Goal: Use online tool/utility

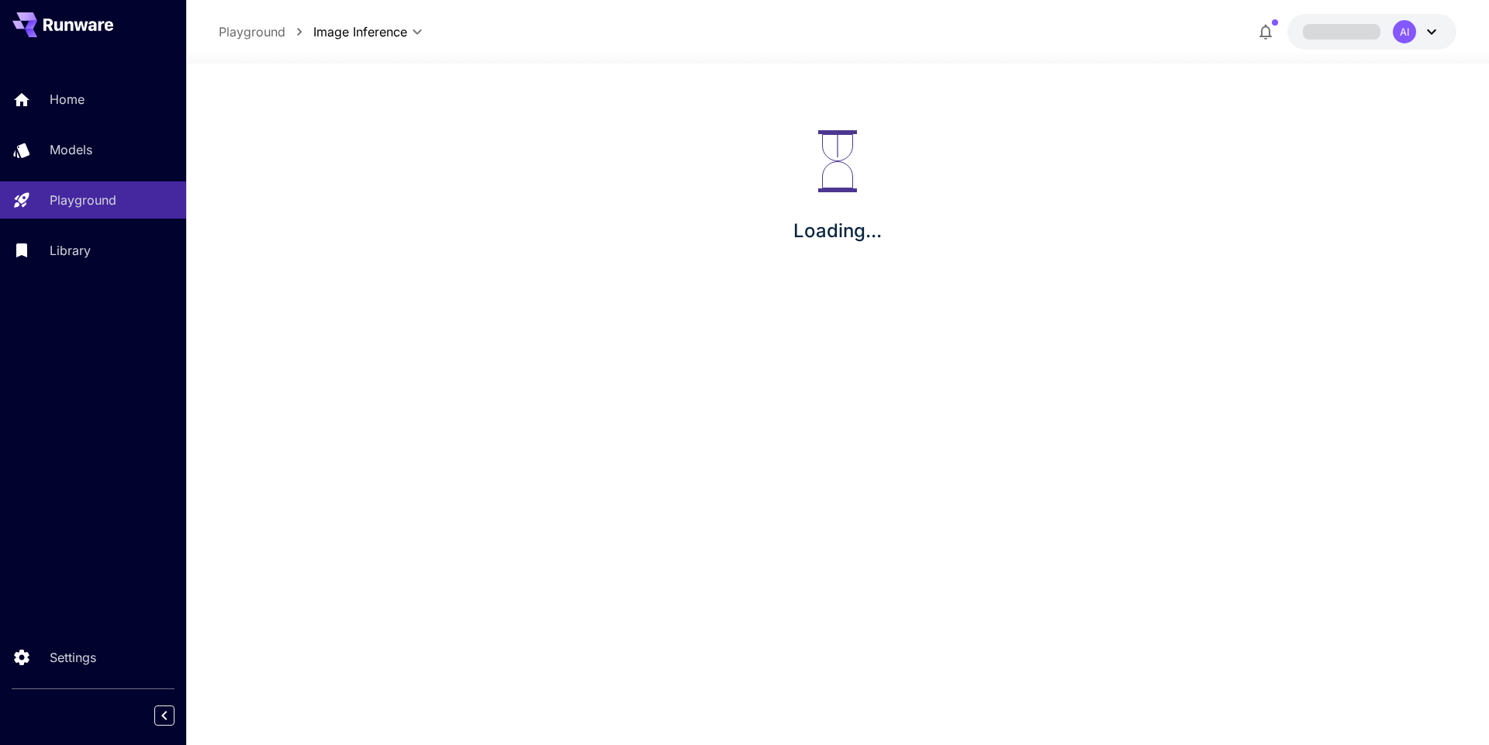
click at [375, 79] on div "Loading..." at bounding box center [837, 188] width 1303 height 248
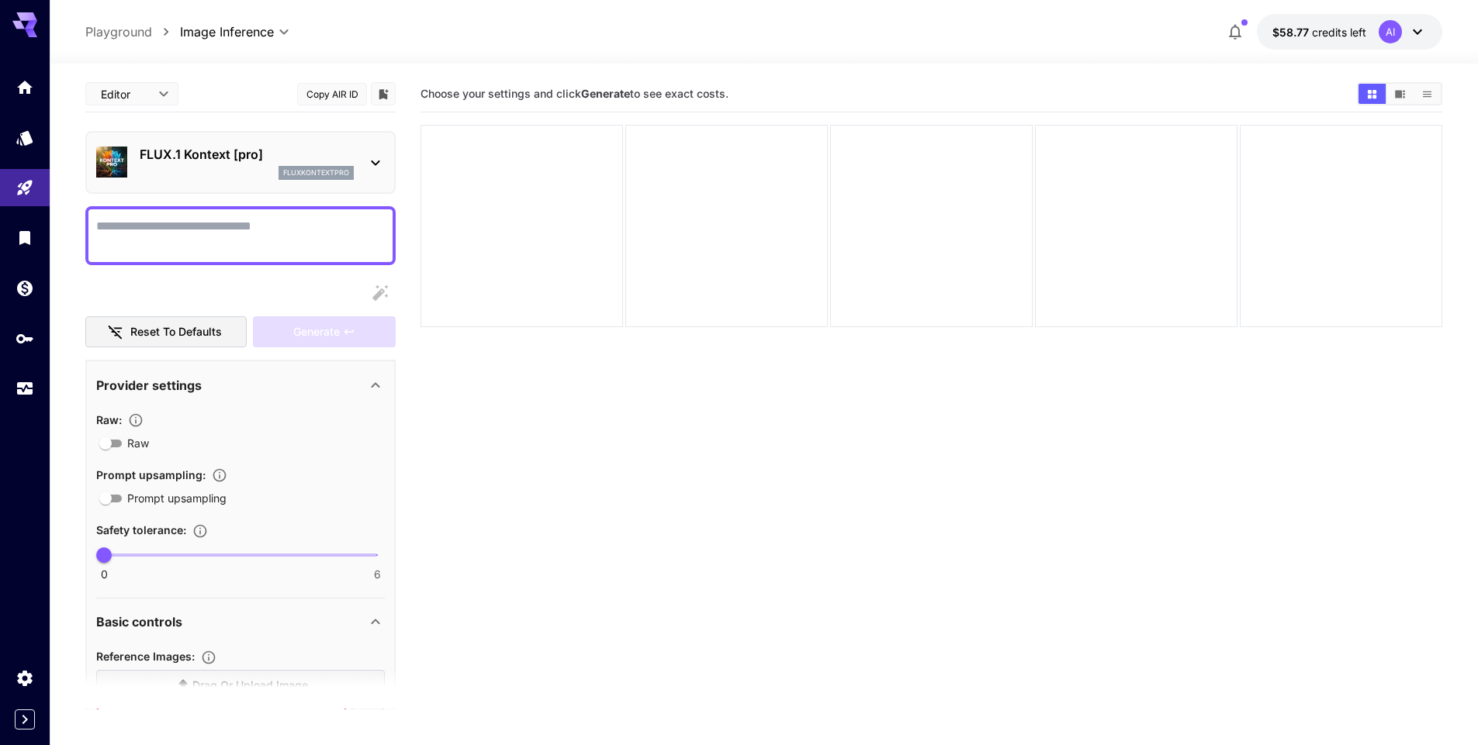
click at [543, 477] on section "Choose your settings and click Generate to see exact costs." at bounding box center [931, 448] width 1022 height 745
click at [218, 145] on p "FLUX.1 Kontext [pro]" at bounding box center [247, 154] width 214 height 19
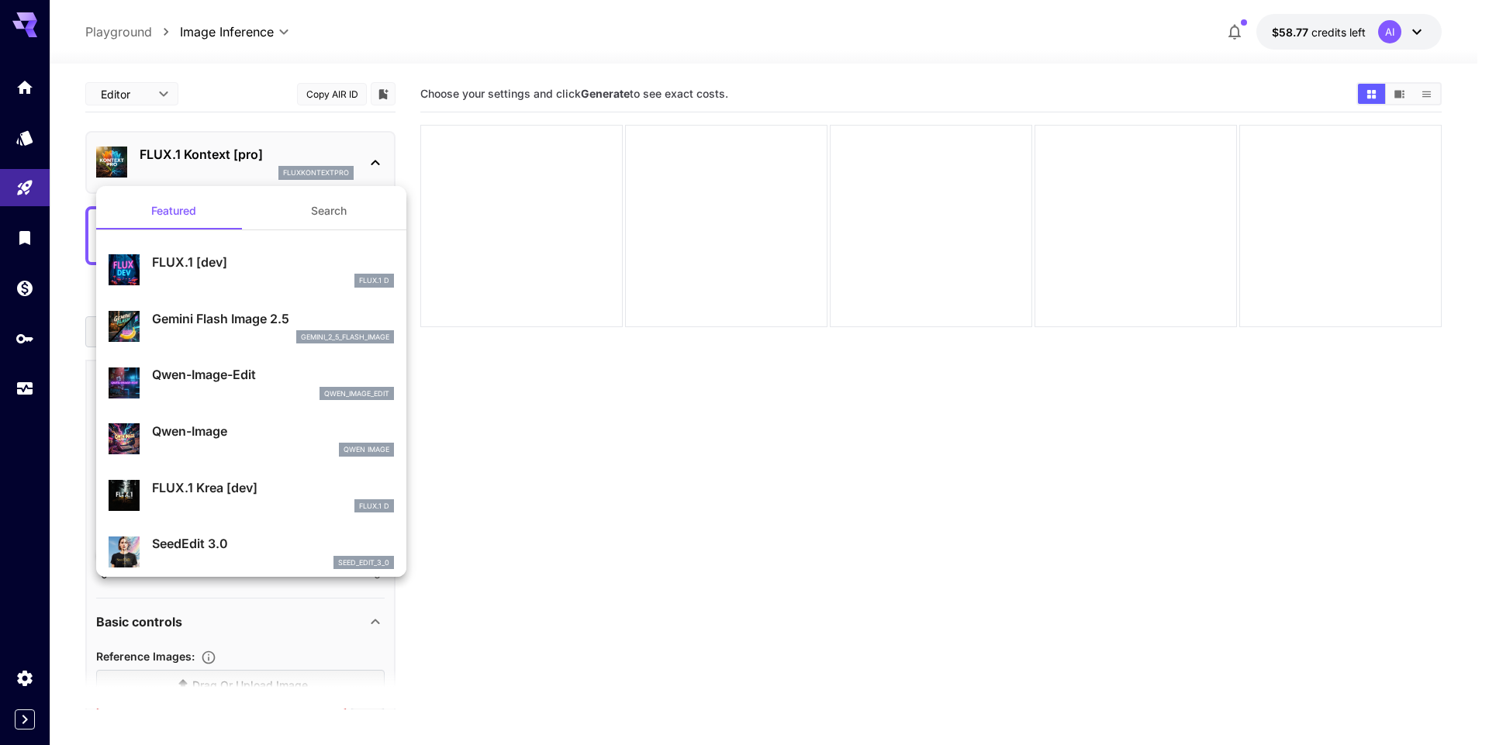
click at [232, 339] on div "gemini_2_5_flash_image" at bounding box center [273, 337] width 242 height 14
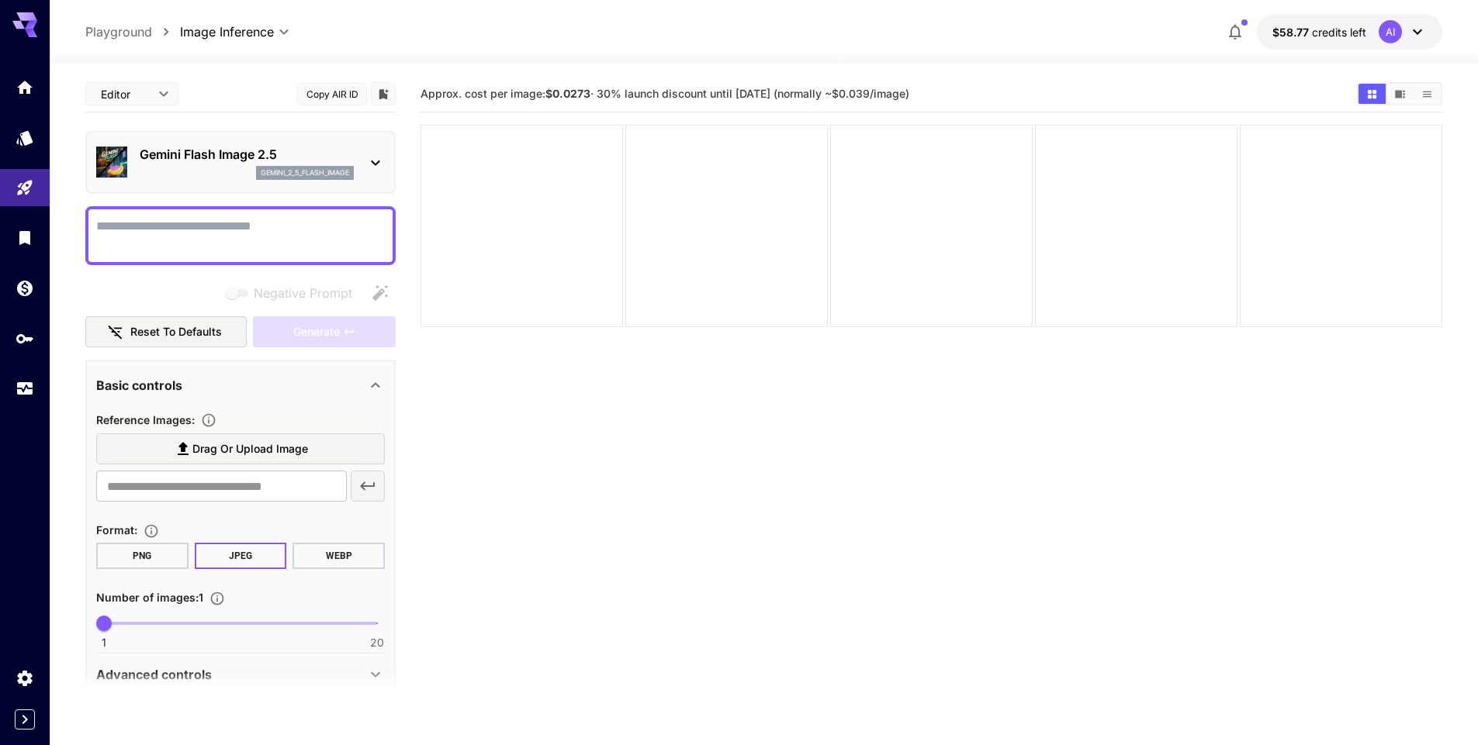
click at [760, 400] on section "Approx. cost per image: $0.0273 · 30% launch discount until [DATE] (normally ~$…" at bounding box center [931, 448] width 1022 height 745
click at [379, 85] on button "Add to library" at bounding box center [383, 94] width 14 height 19
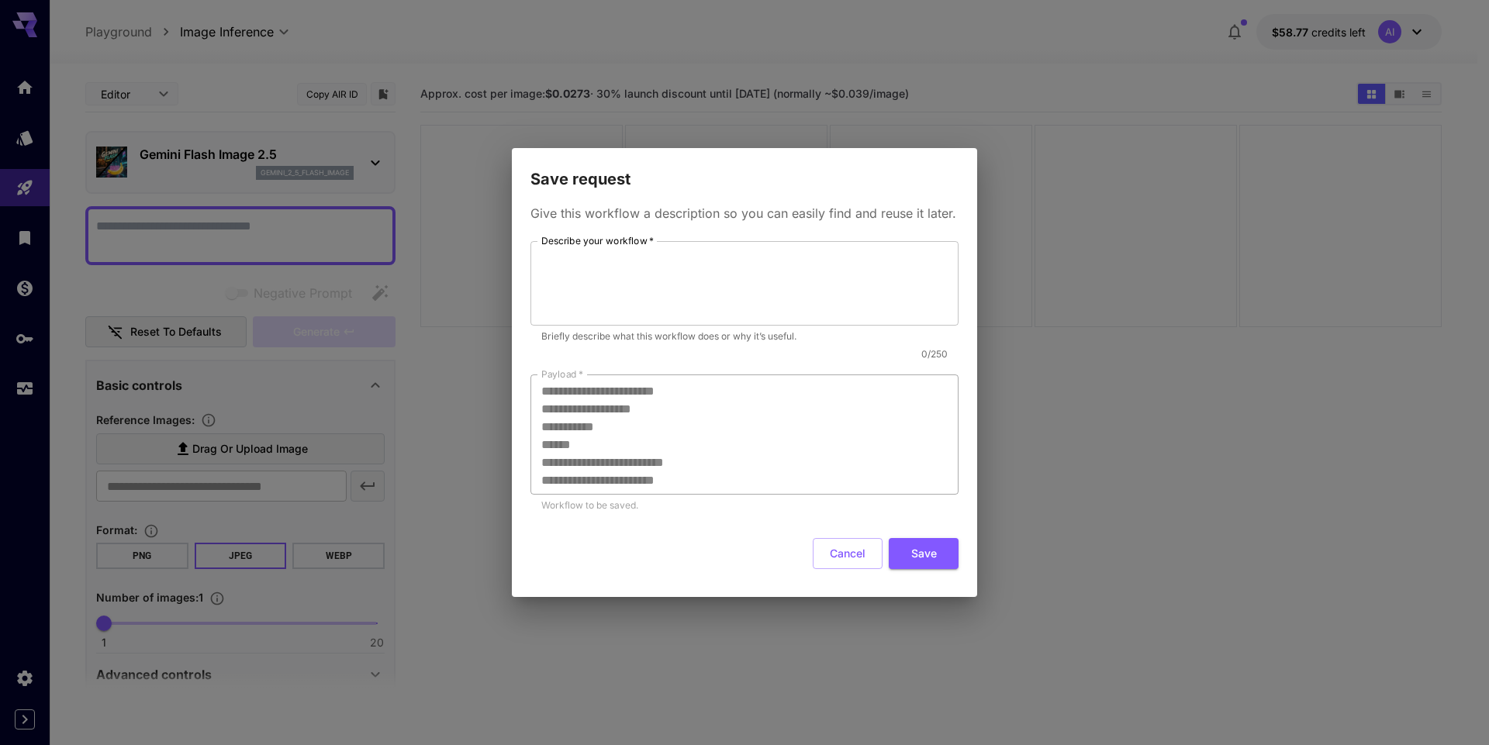
scroll to position [125, 0]
click at [1131, 206] on div "**********" at bounding box center [744, 372] width 1489 height 745
click at [761, 253] on textarea "Describe your workflow   *" at bounding box center [744, 282] width 406 height 71
